Goal: Subscribe to service/newsletter

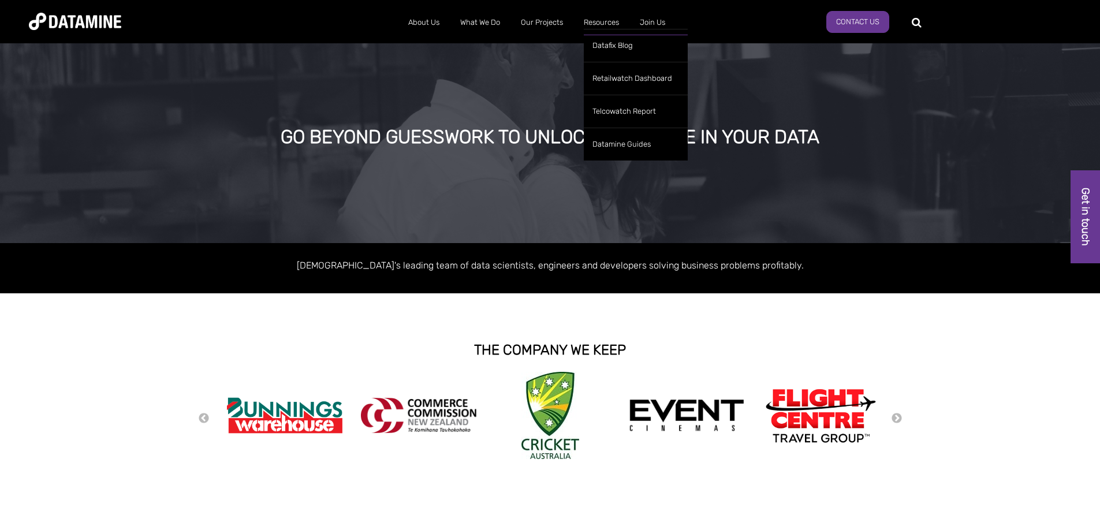
click at [606, 21] on link "Resources" at bounding box center [602, 23] width 56 height 30
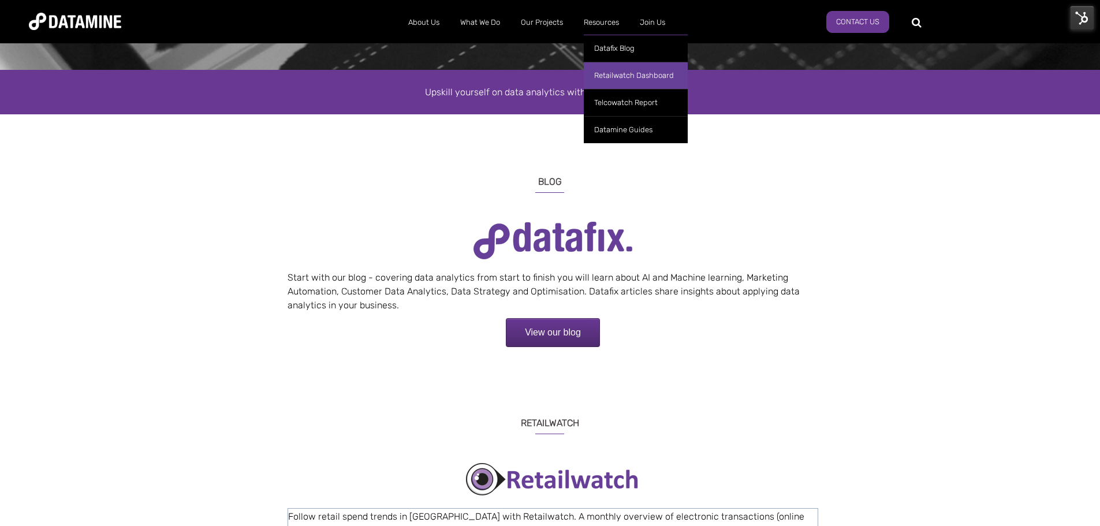
scroll to position [173, 0]
click at [619, 73] on link "Retailwatch Dashboard" at bounding box center [636, 75] width 104 height 27
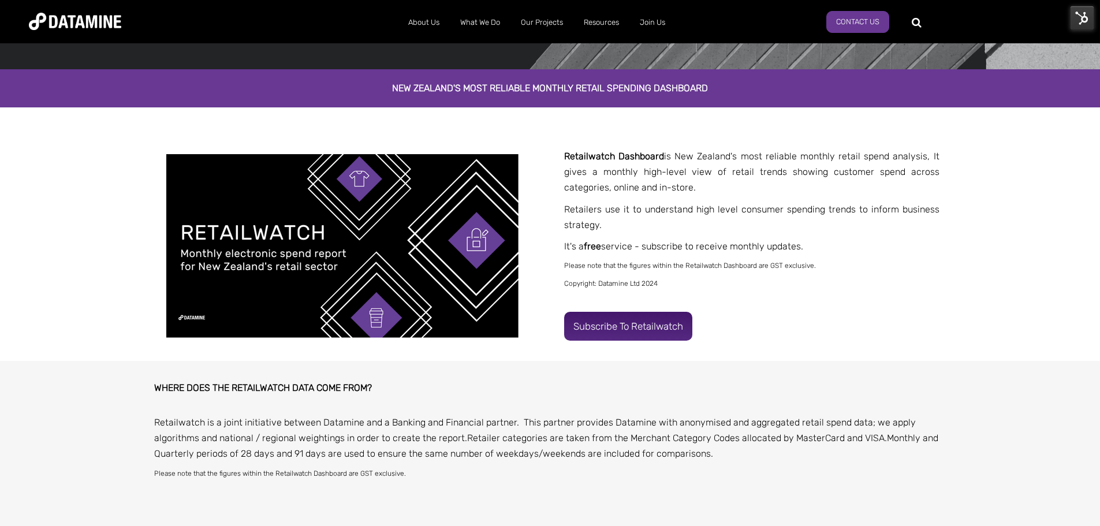
click at [653, 317] on link "Subscribe to Retailwatch" at bounding box center [628, 326] width 128 height 29
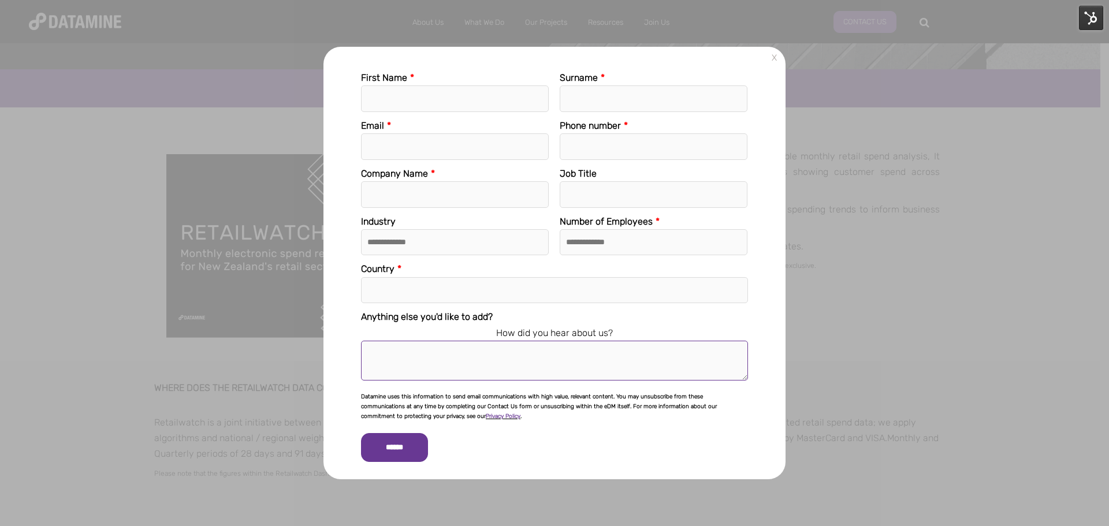
click at [466, 356] on textarea "Anything else you'd like to add?" at bounding box center [554, 361] width 387 height 40
click at [773, 58] on link "X" at bounding box center [774, 58] width 14 height 14
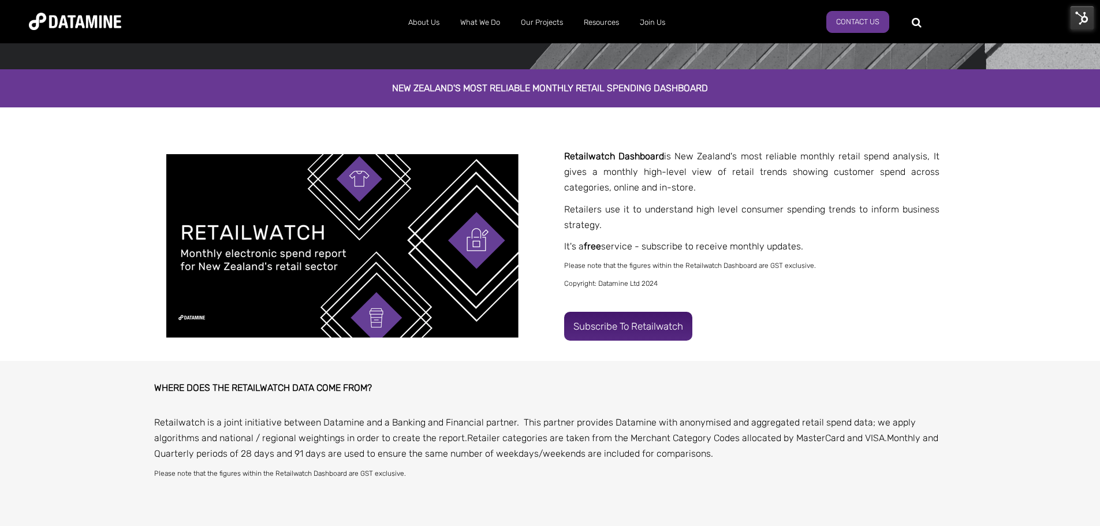
click at [651, 316] on link "Subscribe to Retailwatch" at bounding box center [628, 326] width 128 height 29
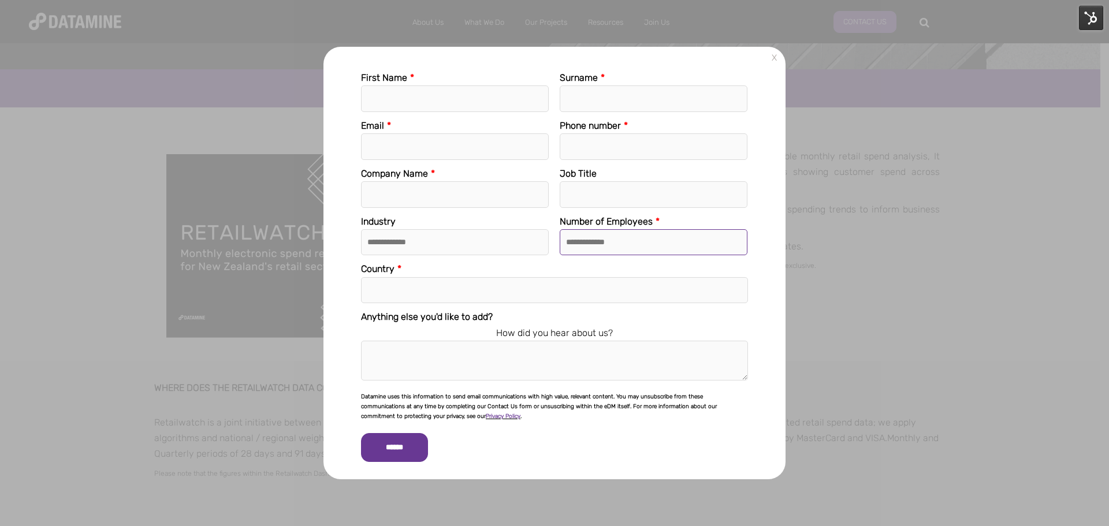
click at [595, 236] on select "**********" at bounding box center [654, 242] width 188 height 27
click at [515, 259] on fieldset "**********" at bounding box center [554, 238] width 387 height 48
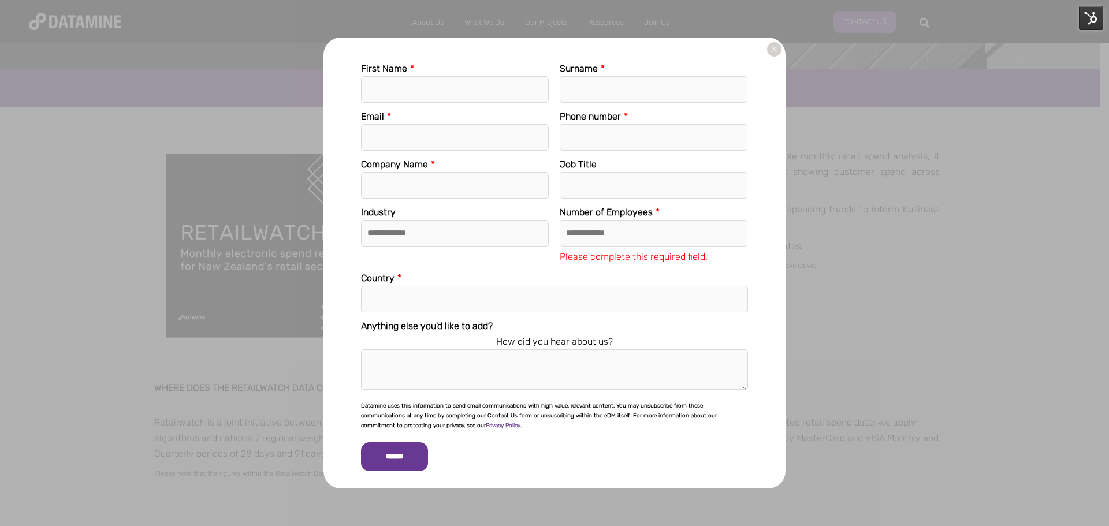
click at [776, 48] on link "X" at bounding box center [774, 49] width 14 height 14
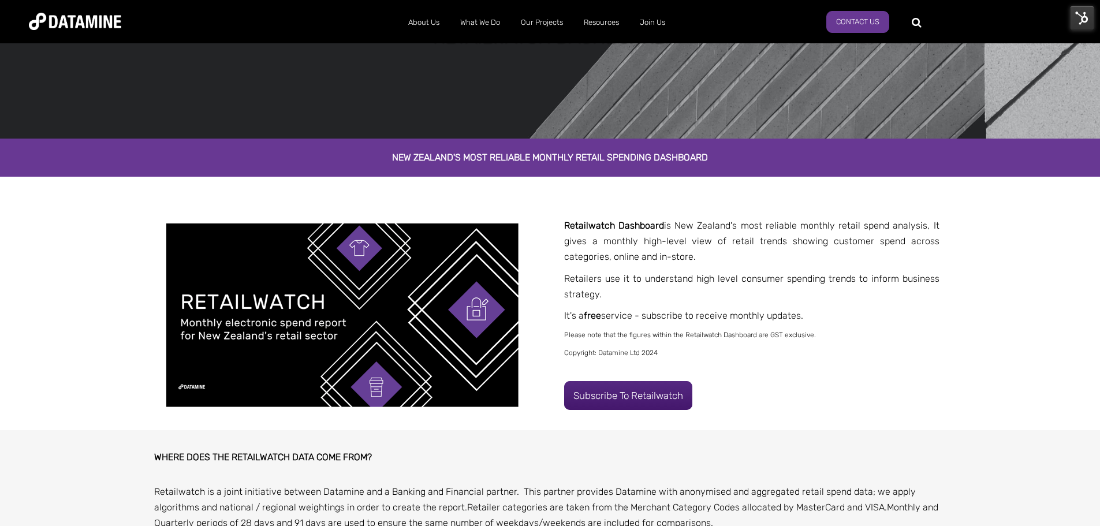
scroll to position [116, 0]
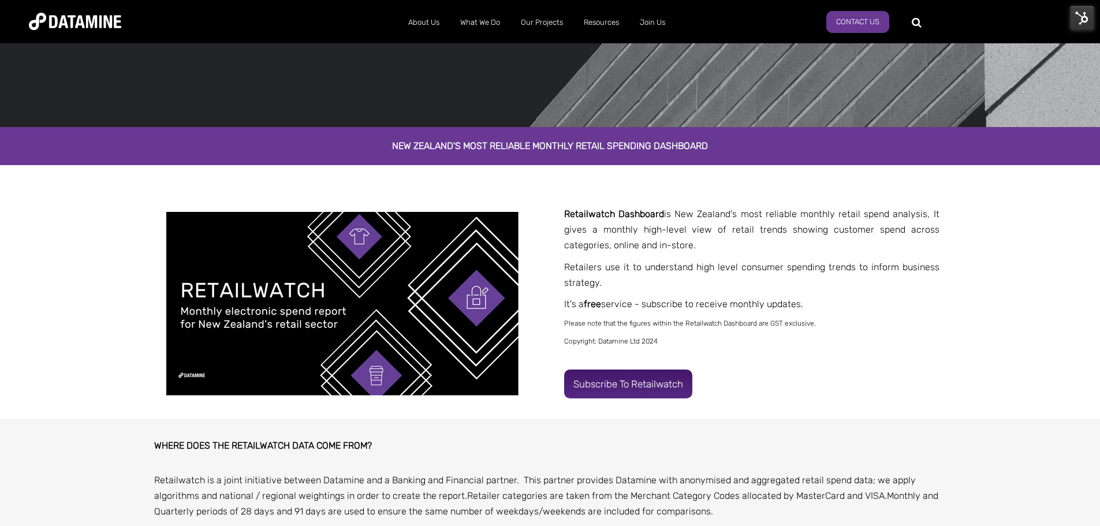
click at [618, 384] on link "Subscribe to Retailwatch" at bounding box center [628, 384] width 128 height 29
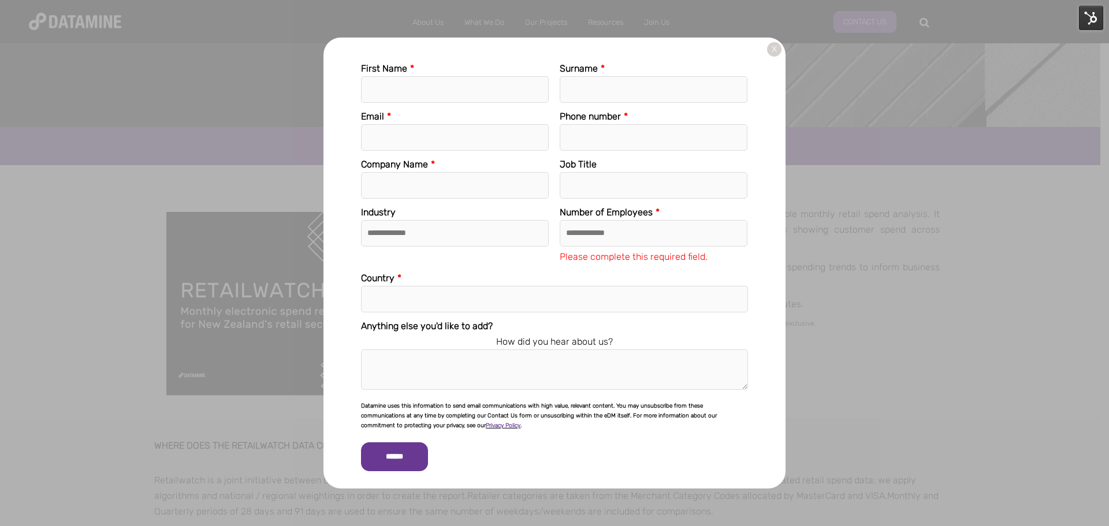
click at [775, 49] on link "X" at bounding box center [774, 49] width 14 height 14
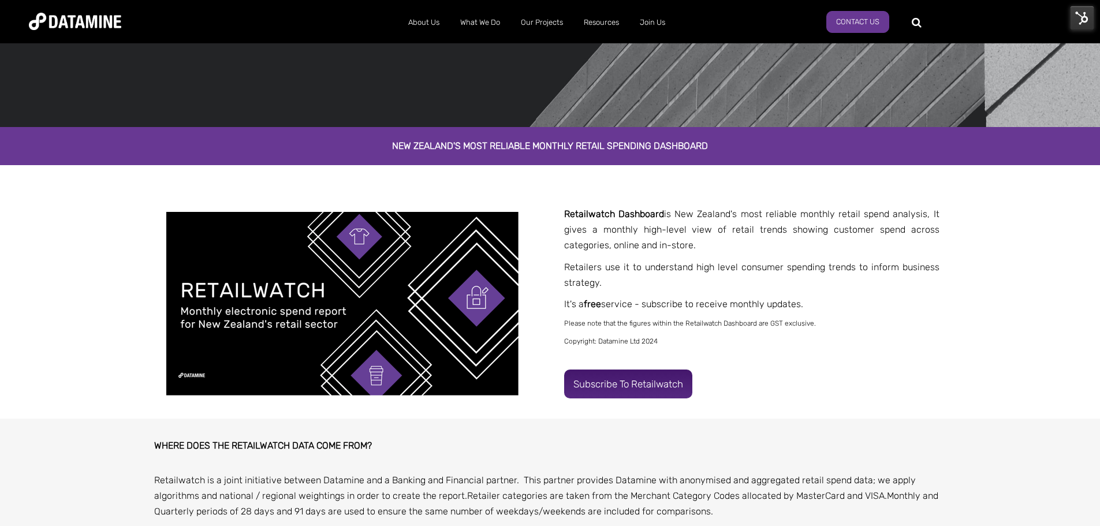
click at [630, 388] on link "Subscribe to Retailwatch" at bounding box center [628, 384] width 128 height 29
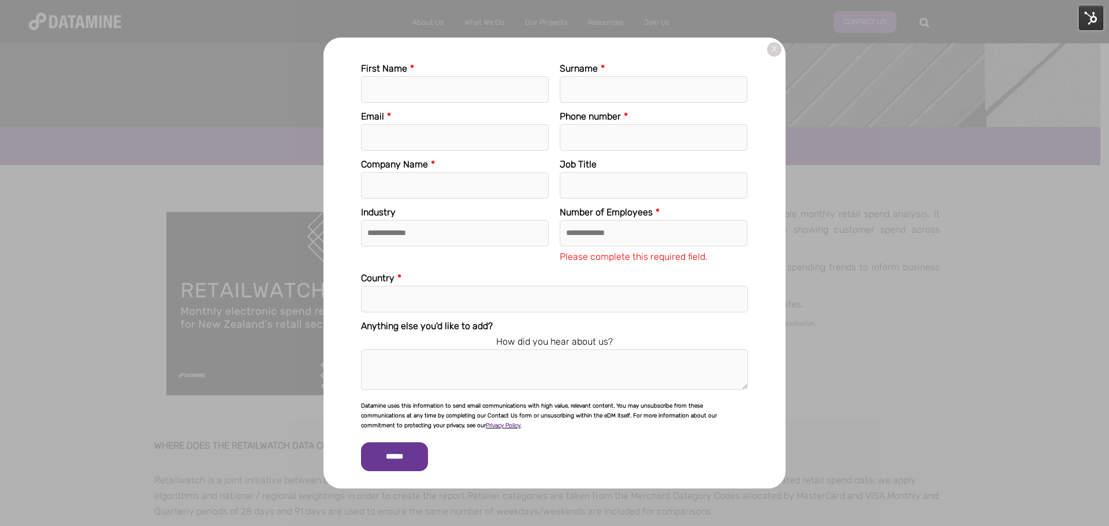
click at [775, 47] on link "X" at bounding box center [774, 49] width 14 height 14
